Goal: Transaction & Acquisition: Obtain resource

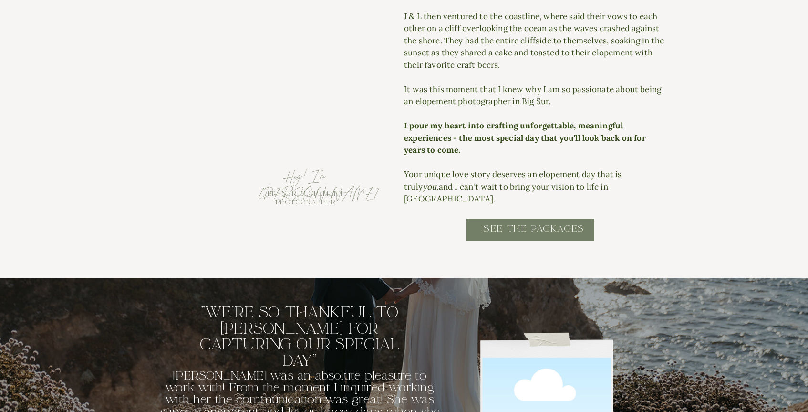
scroll to position [1054, 0]
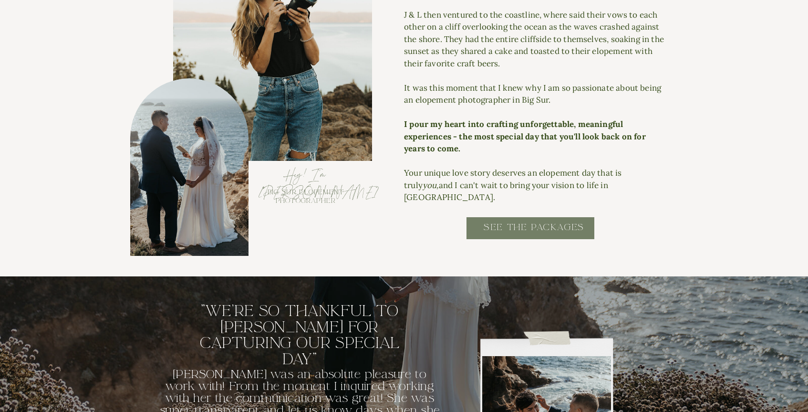
click at [518, 221] on h2 "SEE THE PACKAGES" at bounding box center [534, 231] width 192 height 21
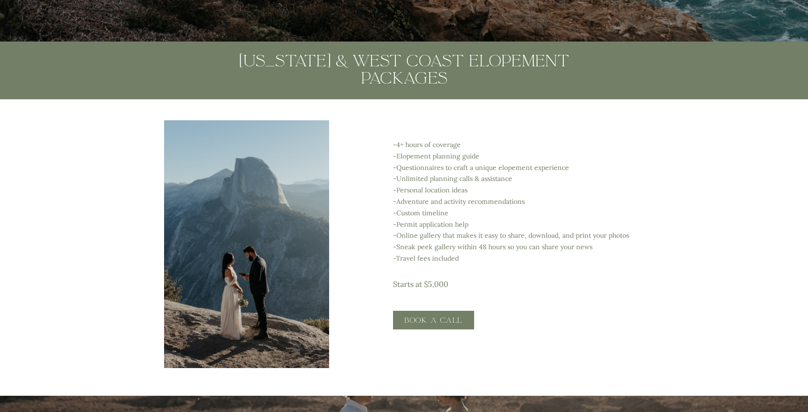
scroll to position [1674, 0]
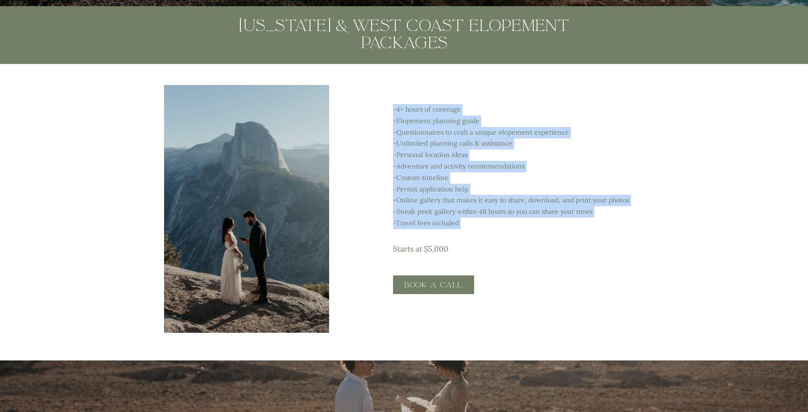
drag, startPoint x: 393, startPoint y: 109, endPoint x: 493, endPoint y: 230, distance: 157.3
click at [493, 230] on p "-4+ hours of coverage -Elopement planning guide -Questionnaires to craft a uniq…" at bounding box center [532, 173] width 278 height 139
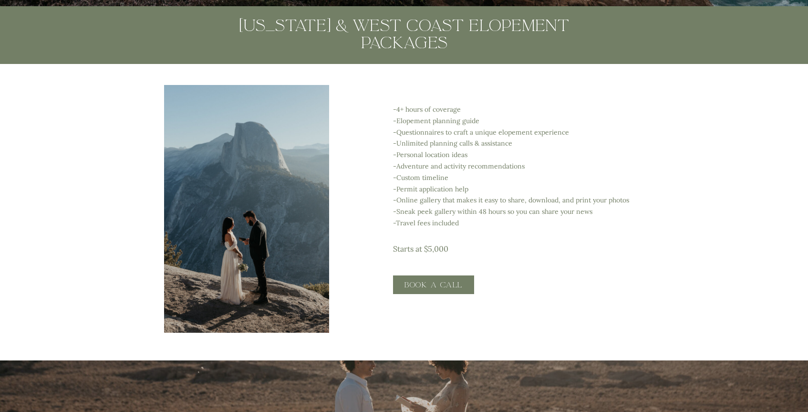
click at [492, 230] on p "-4+ hours of coverage -Elopement planning guide -Questionnaires to craft a uniq…" at bounding box center [532, 173] width 278 height 139
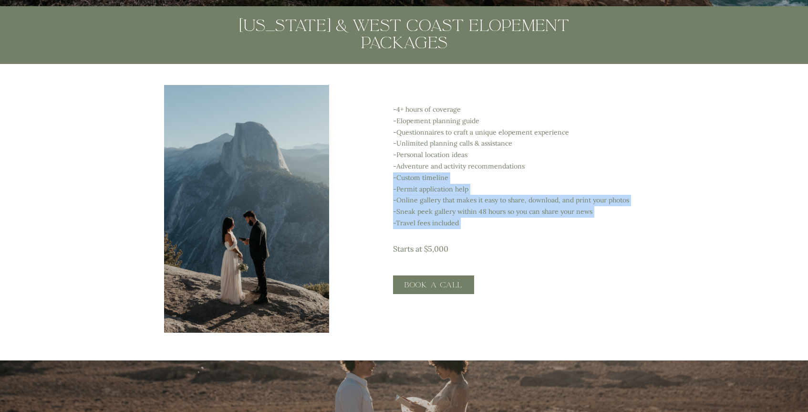
drag, startPoint x: 472, startPoint y: 239, endPoint x: 460, endPoint y: 181, distance: 59.9
click at [460, 181] on p "-4+ hours of coverage -Elopement planning guide -Questionnaires to craft a uniq…" at bounding box center [532, 173] width 278 height 139
click at [447, 176] on p "-4+ hours of coverage -Elopement planning guide -Questionnaires to craft a uniq…" at bounding box center [532, 173] width 278 height 139
drag, startPoint x: 447, startPoint y: 176, endPoint x: 459, endPoint y: 239, distance: 63.6
click at [459, 239] on p "-4+ hours of coverage -Elopement planning guide -Questionnaires to craft a uniq…" at bounding box center [532, 173] width 278 height 139
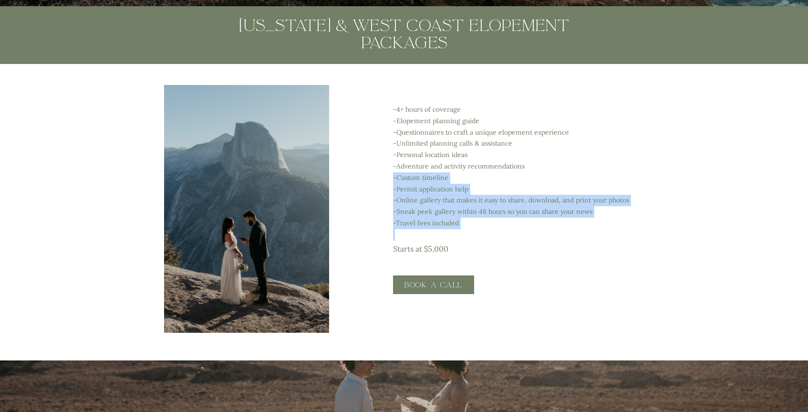
click at [462, 232] on p "-4+ hours of coverage -Elopement planning guide -Questionnaires to craft a uniq…" at bounding box center [532, 173] width 278 height 139
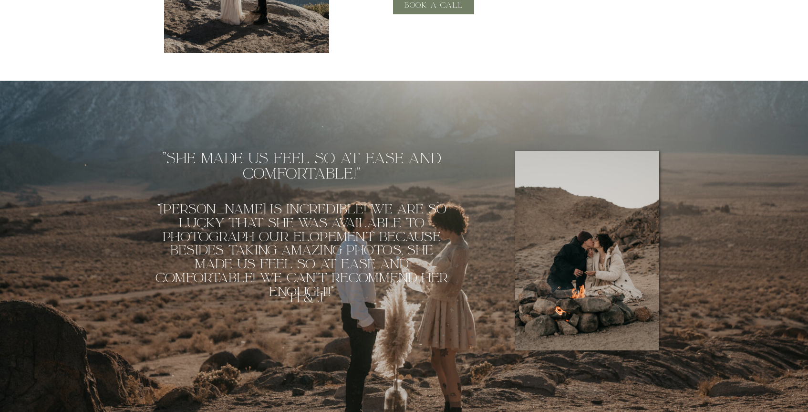
scroll to position [1958, 0]
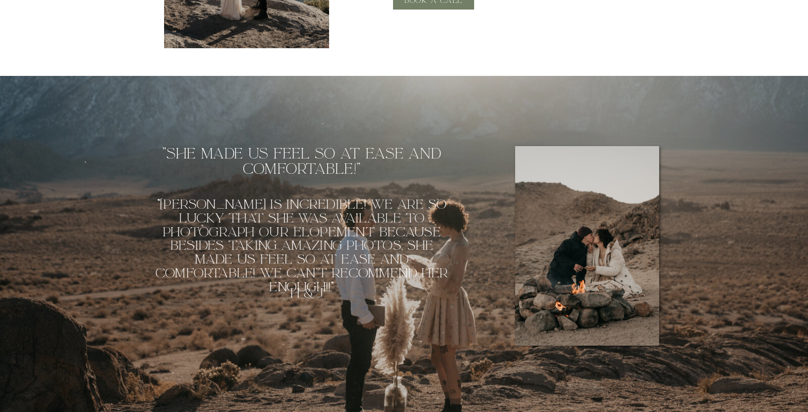
click at [604, 239] on div at bounding box center [587, 245] width 144 height 199
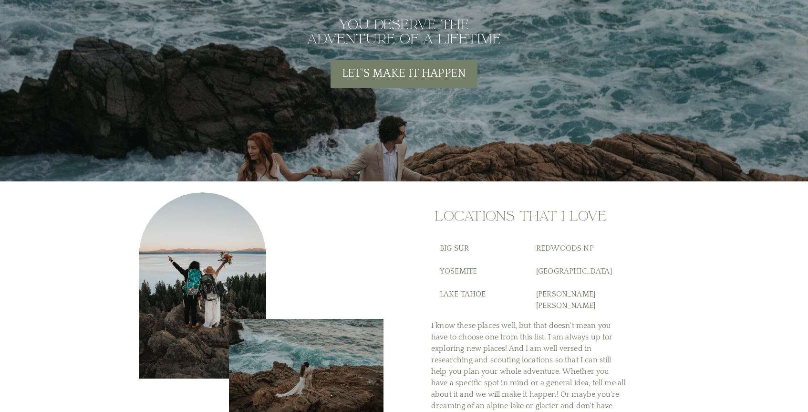
scroll to position [3525, 0]
